Goal: Transaction & Acquisition: Subscribe to service/newsletter

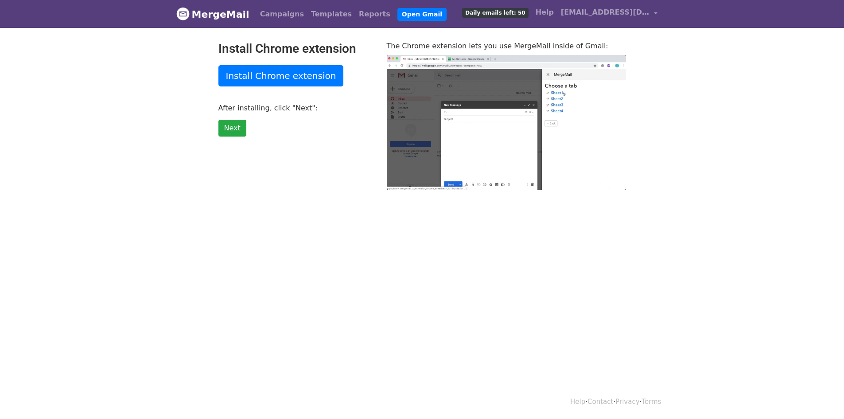
click at [788, 408] on footer "Help · Contact · Privacy · Terms" at bounding box center [422, 400] width 844 height 35
type input "27.03"
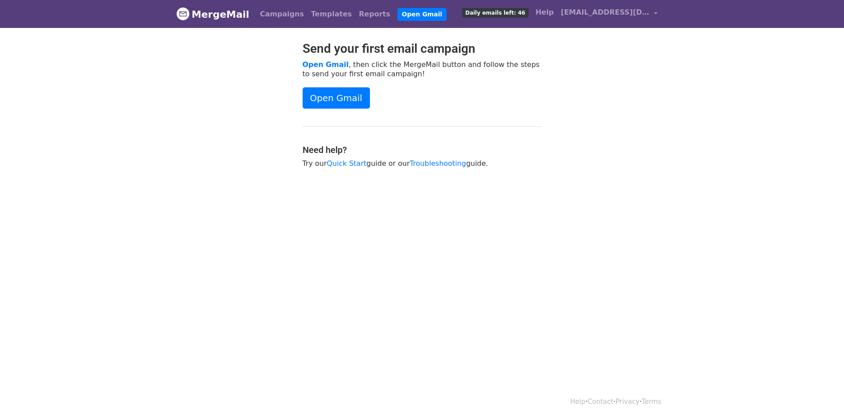
scroll to position [1, 0]
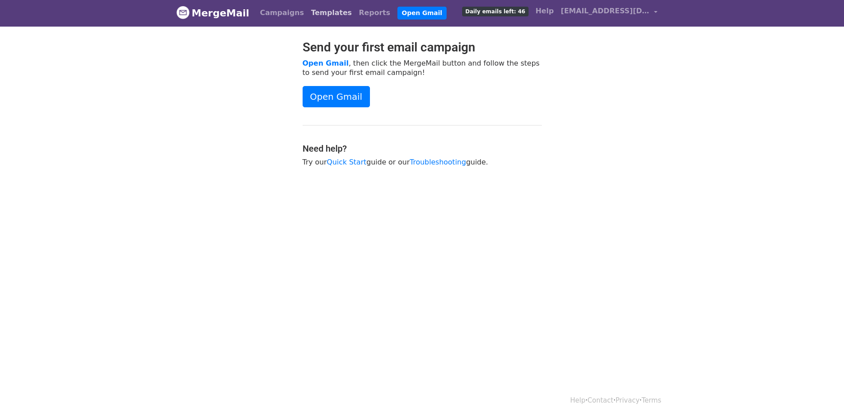
click at [327, 12] on link "Templates" at bounding box center [331, 13] width 48 height 18
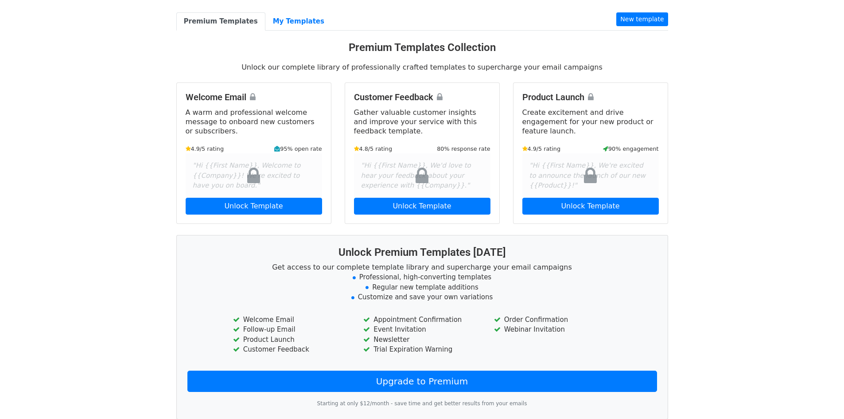
scroll to position [44, 0]
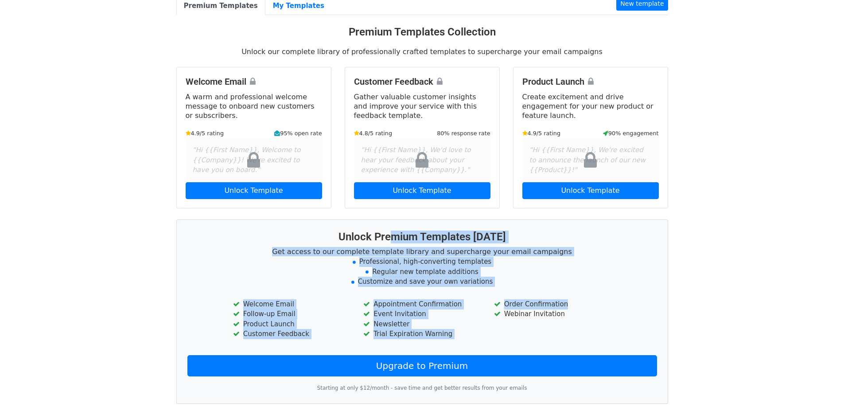
drag, startPoint x: 396, startPoint y: 227, endPoint x: 490, endPoint y: 318, distance: 131.0
click at [490, 318] on div "Unlock Premium Templates Today Get access to our complete template library and …" at bounding box center [422, 311] width 492 height 184
click at [475, 317] on li "Event Invitation" at bounding box center [421, 314] width 117 height 10
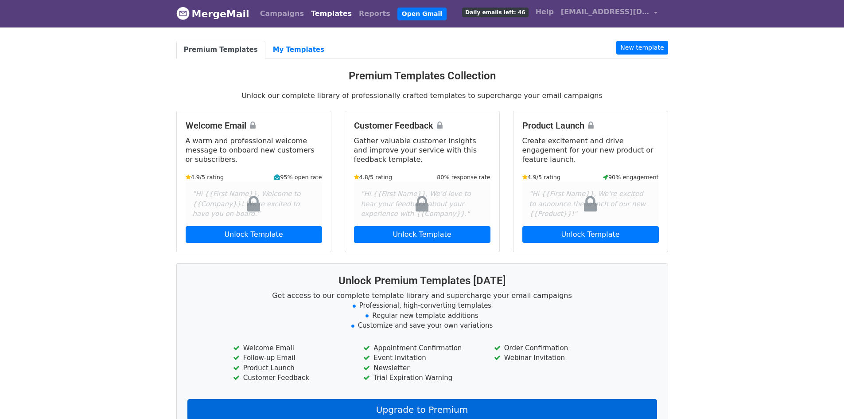
scroll to position [0, 0]
